Goal: Use online tool/utility: Utilize a website feature to perform a specific function

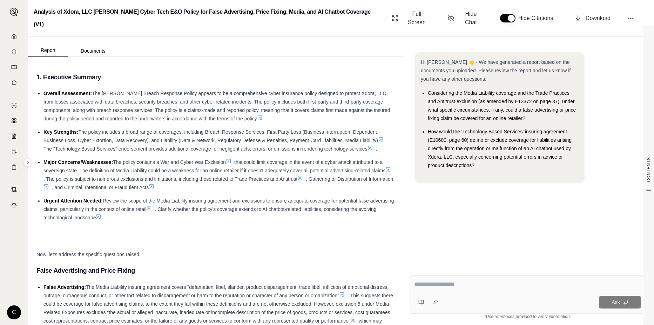
scroll to position [140, 0]
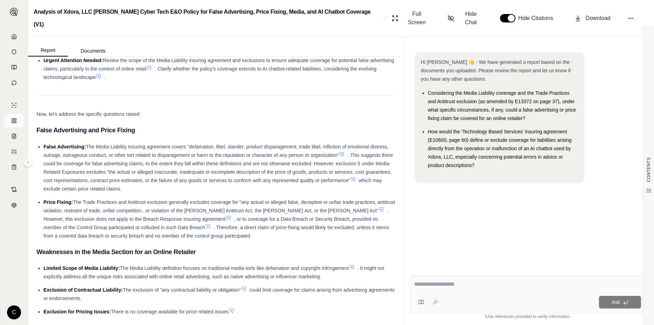
click at [18, 121] on link at bounding box center [14, 121] width 19 height 14
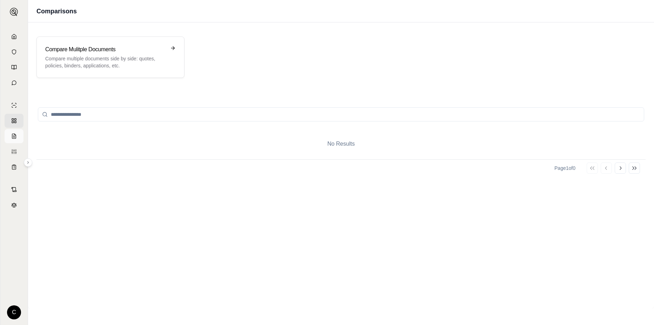
click at [15, 142] on link at bounding box center [14, 136] width 19 height 14
click at [12, 81] on icon at bounding box center [14, 83] width 6 height 6
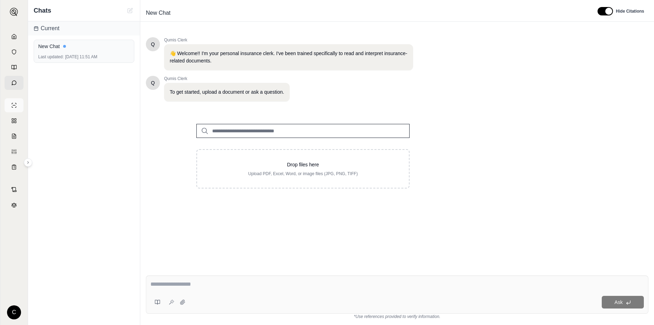
click at [13, 109] on link at bounding box center [14, 105] width 19 height 14
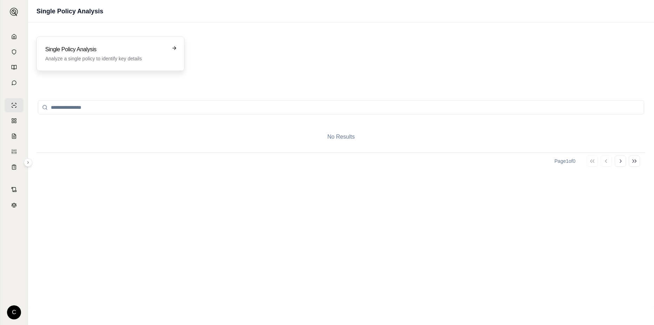
click at [112, 48] on h3 "Single Policy Analysis" at bounding box center [105, 49] width 121 height 8
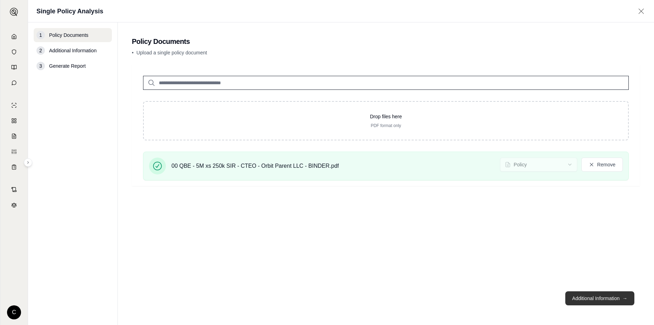
click at [602, 299] on button "Additional Information →" at bounding box center [599, 298] width 69 height 14
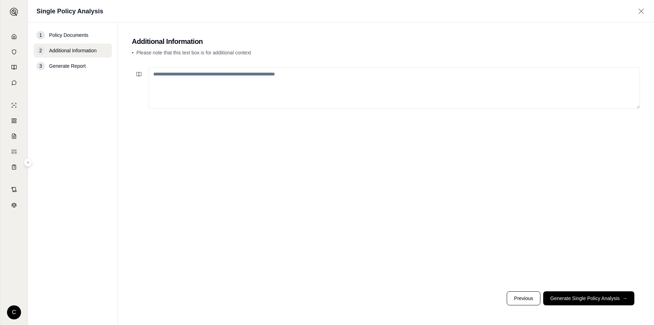
click at [196, 74] on textarea at bounding box center [394, 87] width 491 height 41
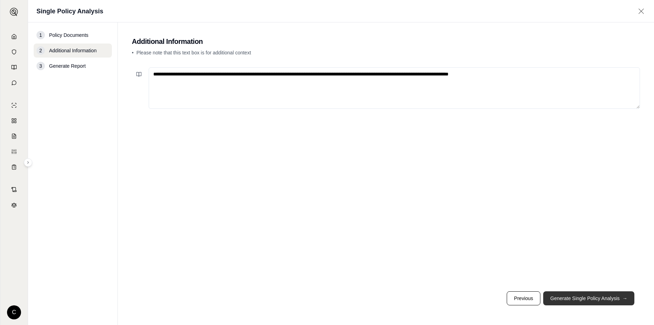
type textarea "**********"
click at [555, 296] on button "Generate Single Policy Analysis →" at bounding box center [588, 298] width 91 height 14
